Goal: Task Accomplishment & Management: Manage account settings

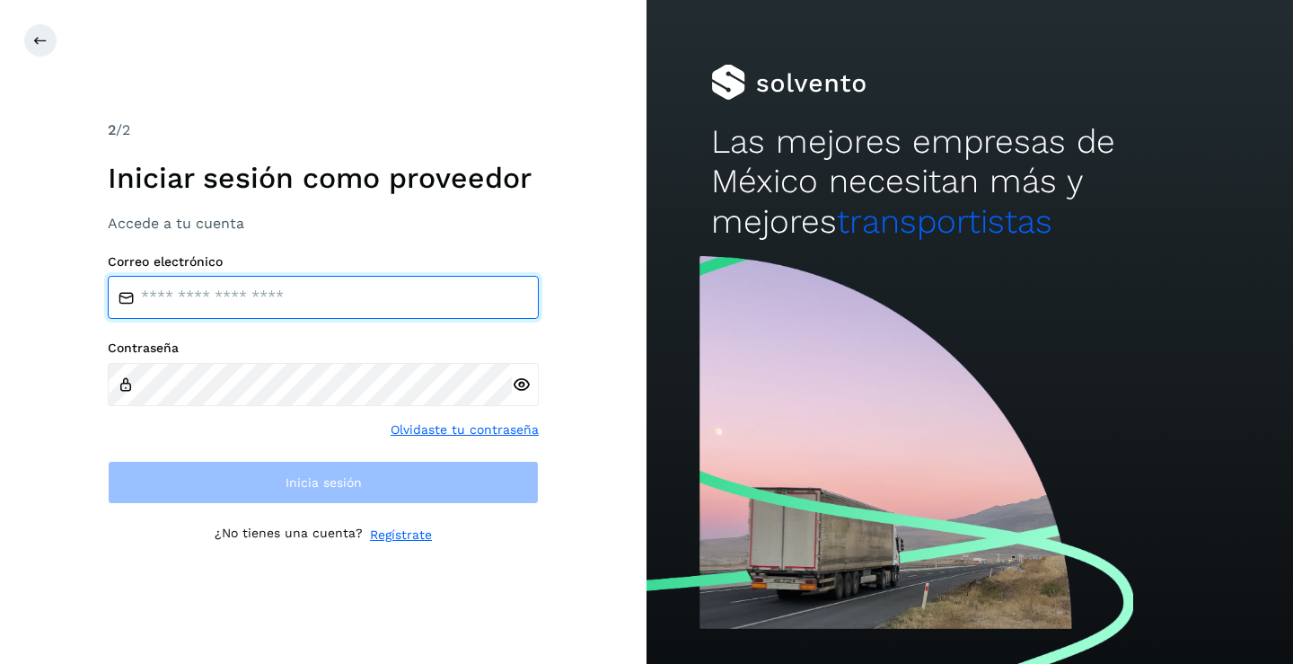
click at [157, 296] on input "email" at bounding box center [323, 297] width 431 height 43
type input "**********"
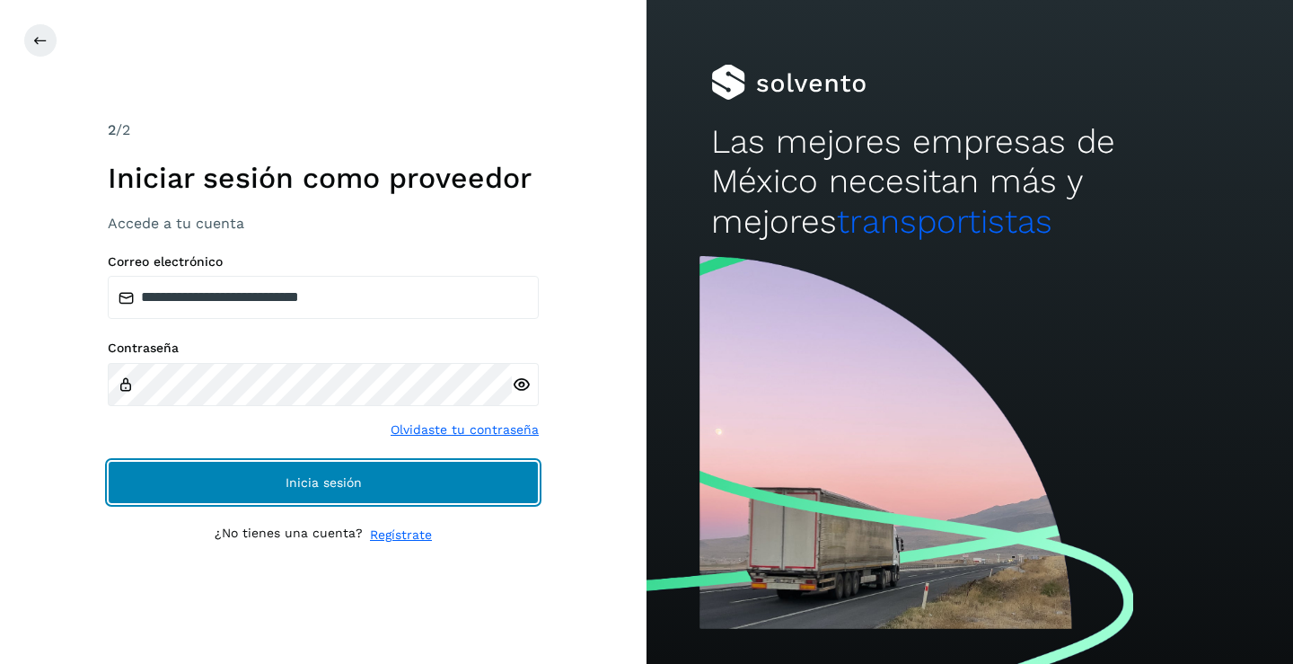
click at [306, 494] on button "Inicia sesión" at bounding box center [323, 482] width 431 height 43
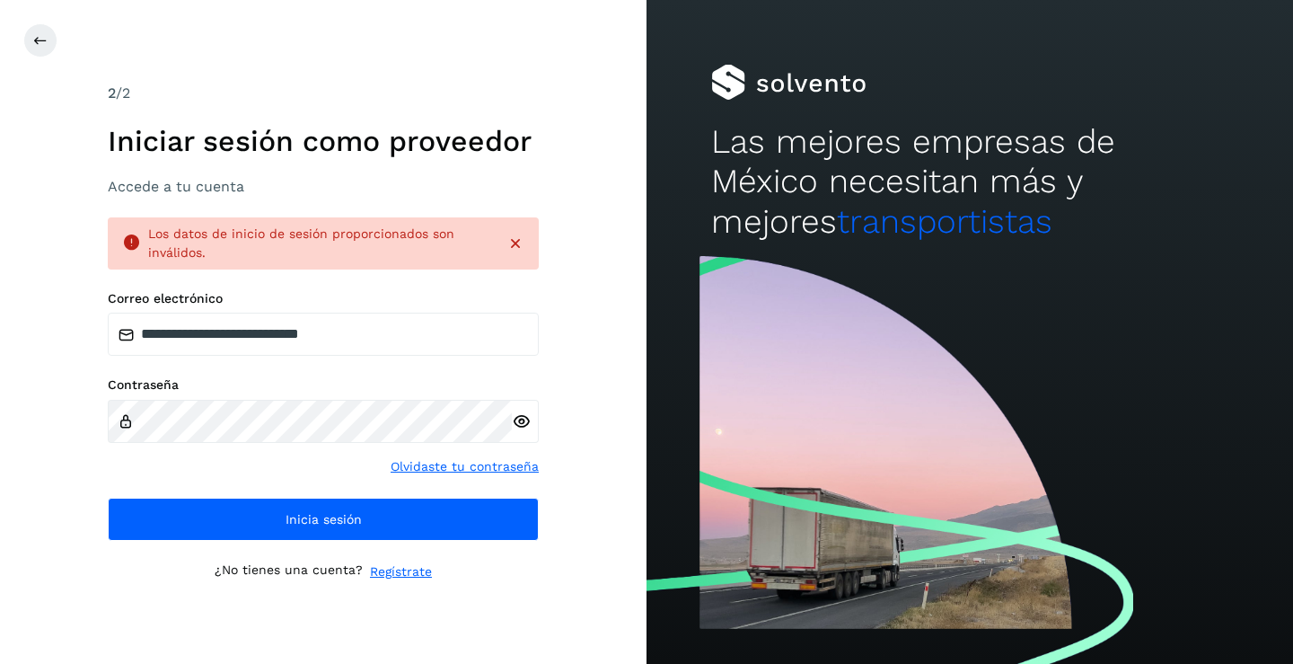
click at [522, 421] on icon at bounding box center [521, 421] width 19 height 19
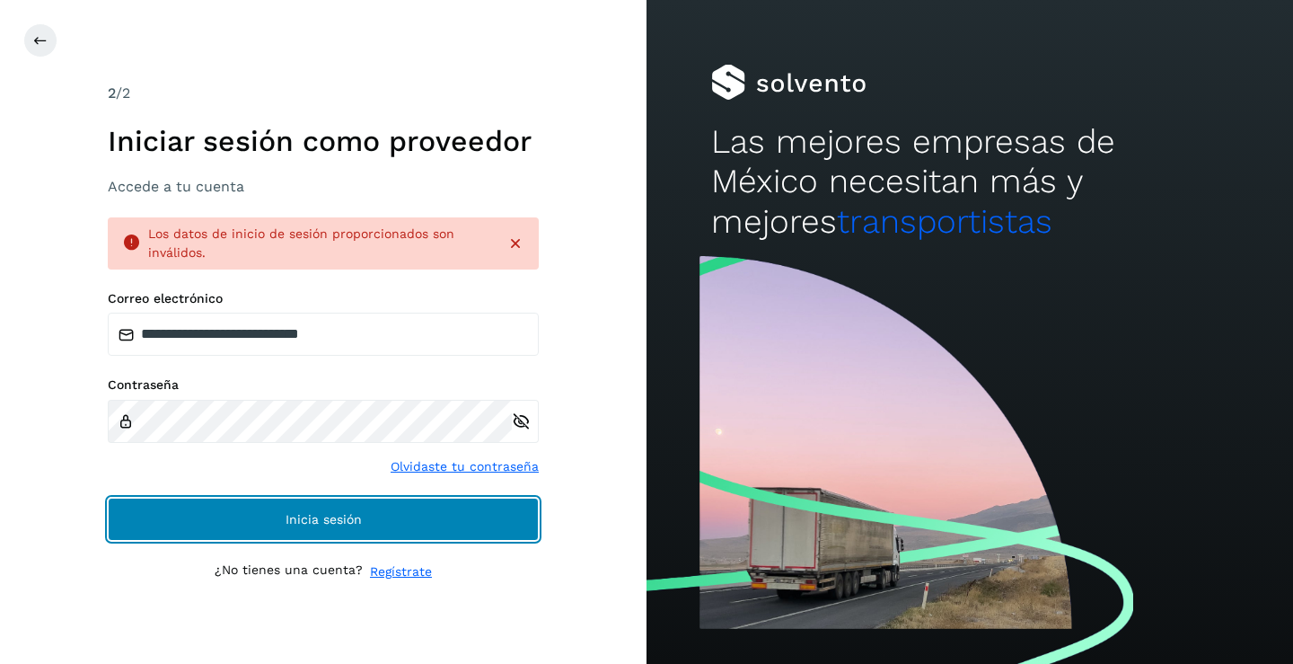
click at [354, 524] on span "Inicia sesión" at bounding box center [324, 519] width 76 height 13
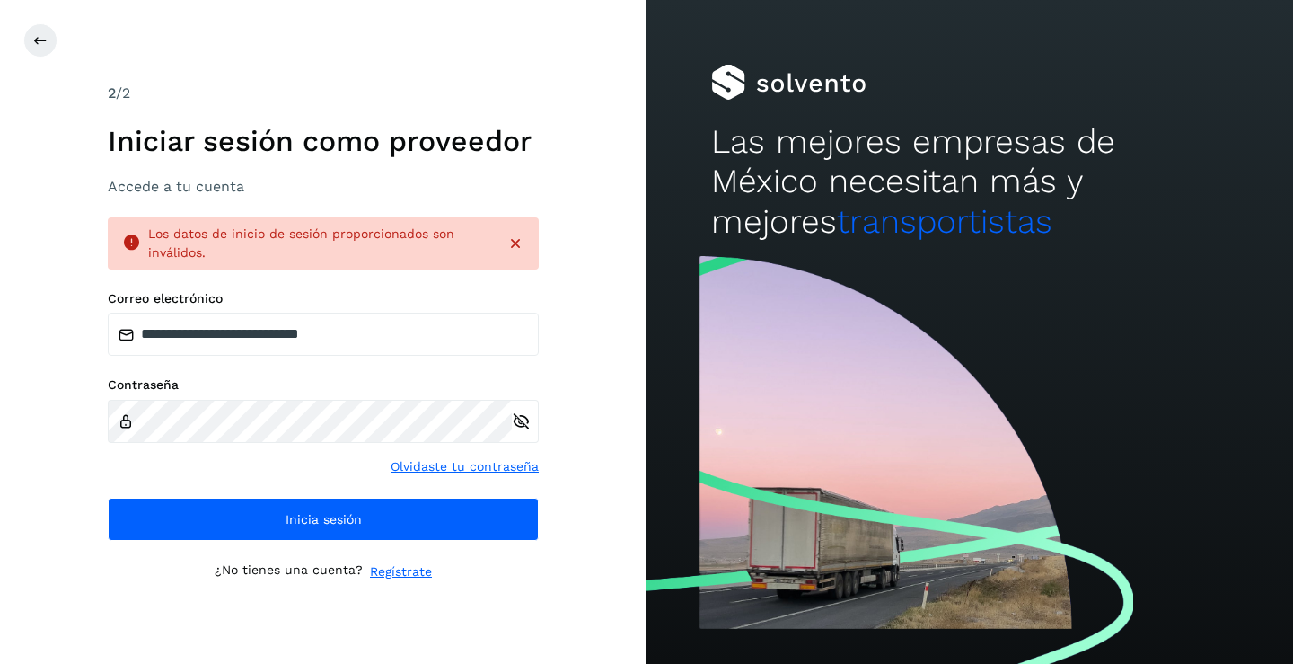
click at [520, 420] on icon at bounding box center [521, 421] width 19 height 19
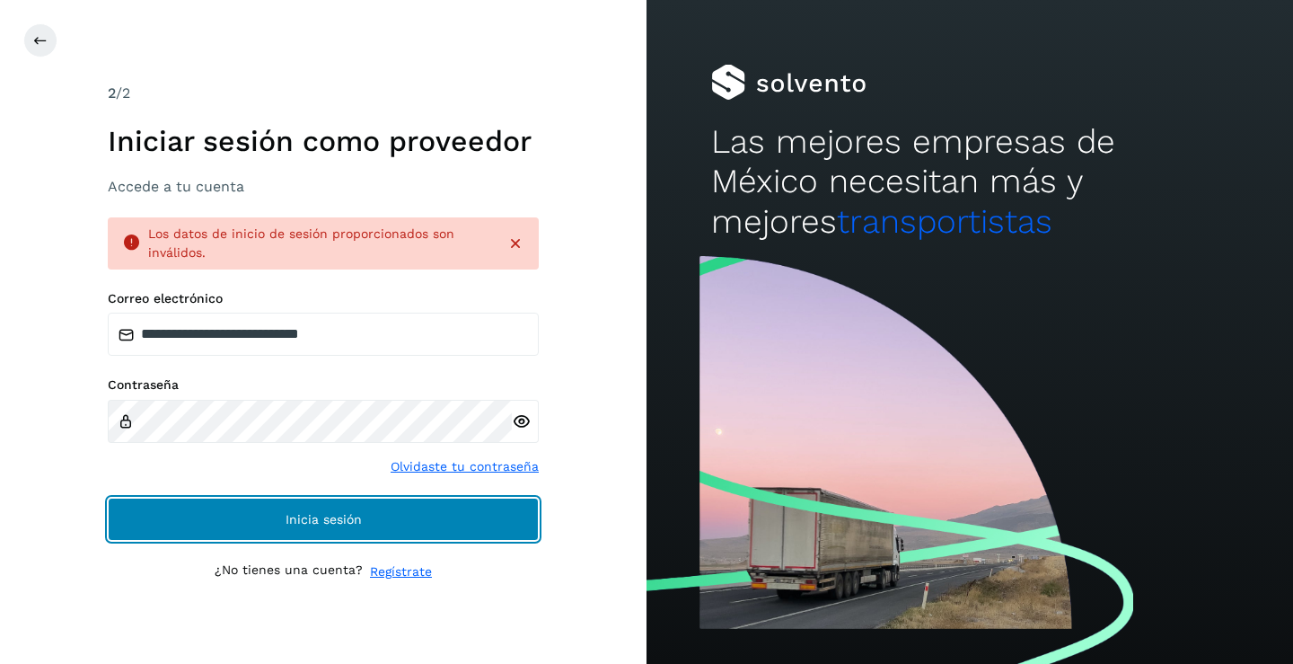
click at [337, 509] on button "Inicia sesión" at bounding box center [323, 518] width 431 height 43
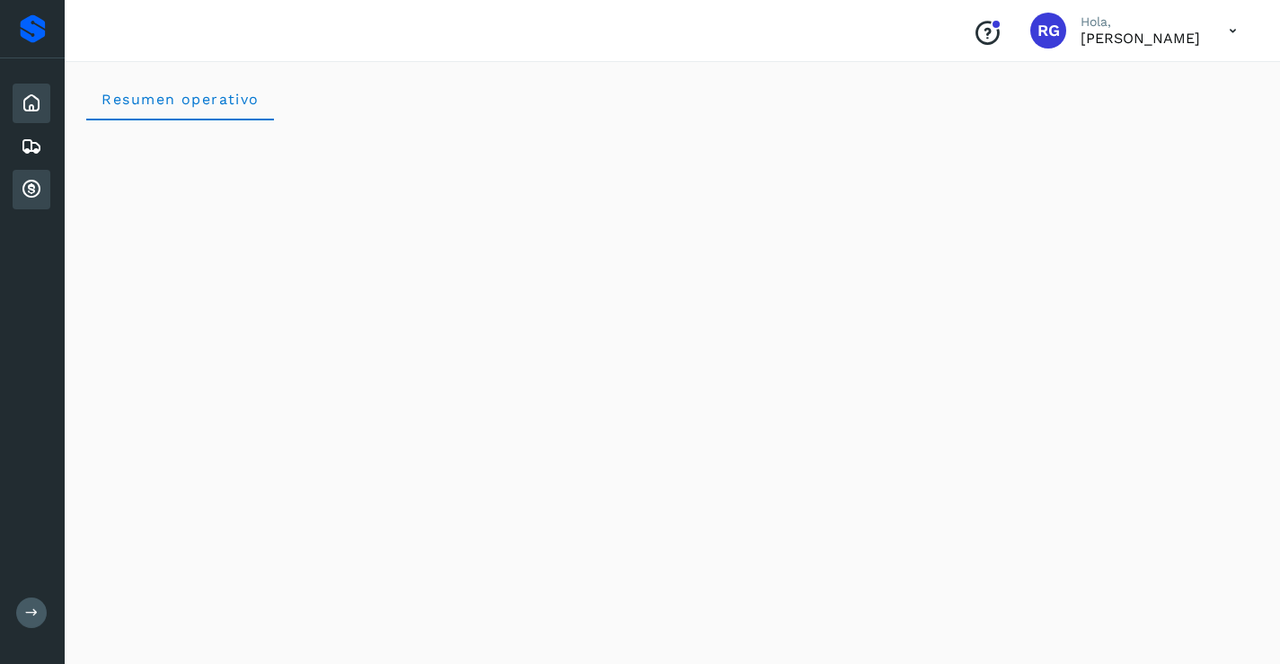
click at [34, 186] on icon at bounding box center [32, 190] width 22 height 22
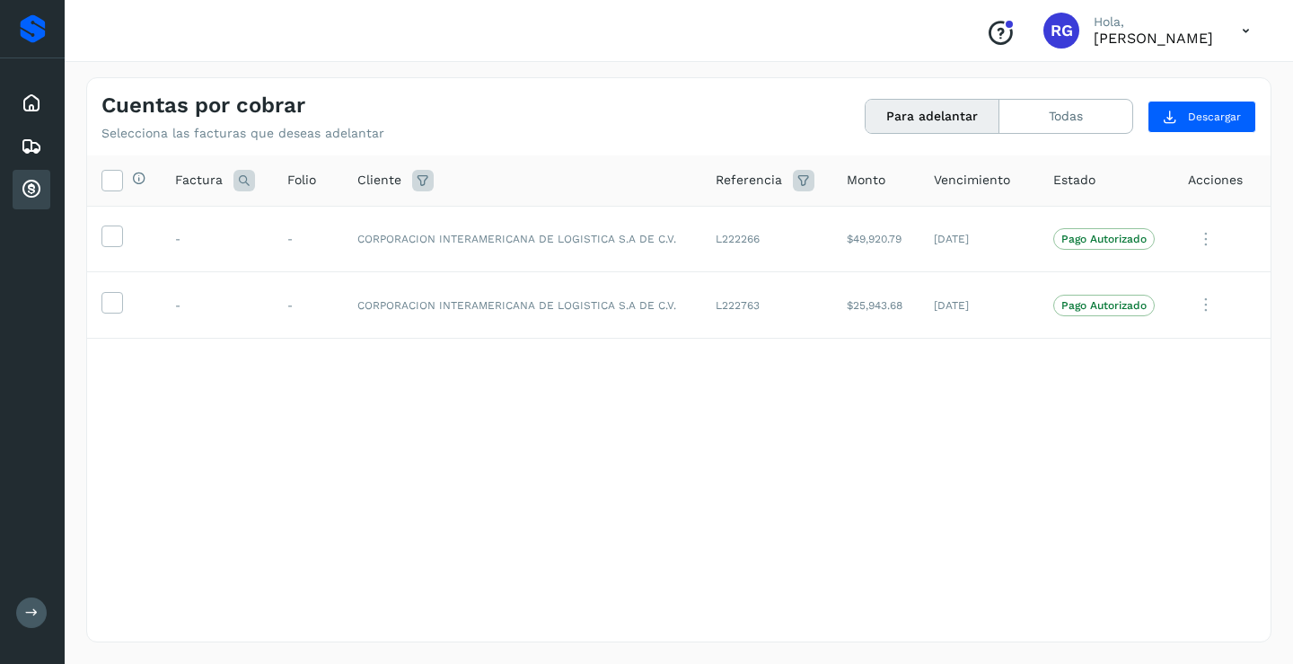
click at [1249, 33] on icon at bounding box center [1246, 31] width 37 height 37
